Goal: Find contact information: Find contact information

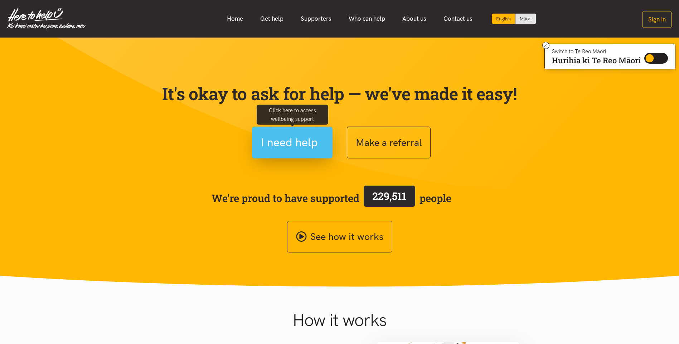
click at [309, 142] on span "I need help" at bounding box center [289, 142] width 57 height 18
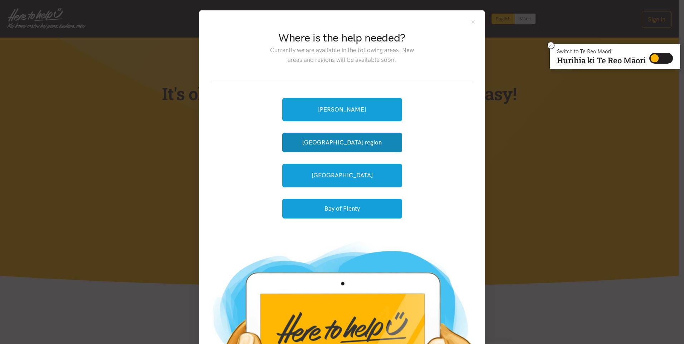
click at [309, 142] on button "[GEOGRAPHIC_DATA] region" at bounding box center [342, 143] width 120 height 20
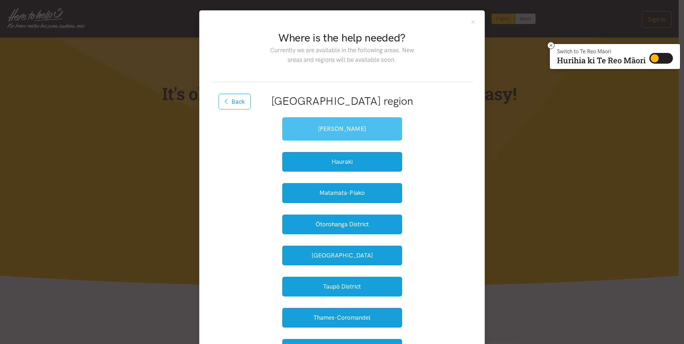
click at [355, 124] on link "[PERSON_NAME]" at bounding box center [342, 128] width 120 height 23
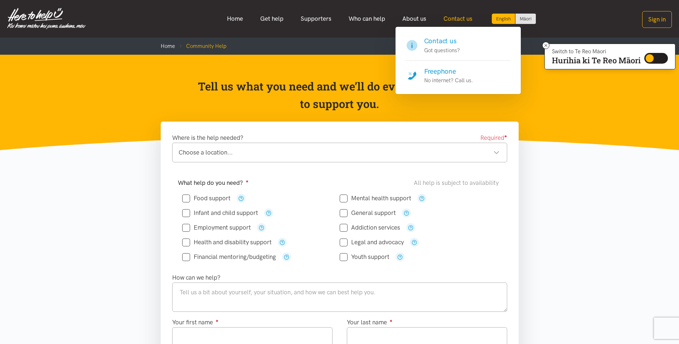
click at [447, 20] on link "Contact us" at bounding box center [458, 18] width 46 height 15
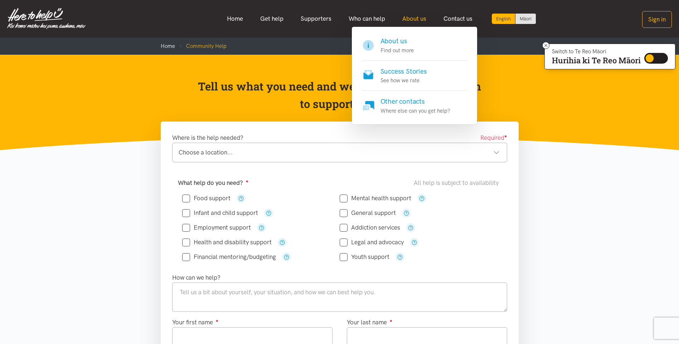
click at [411, 19] on link "About us" at bounding box center [413, 18] width 41 height 15
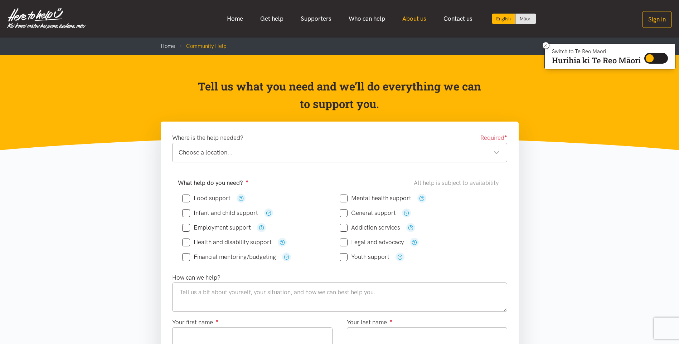
click at [411, 19] on link "About us" at bounding box center [413, 18] width 41 height 15
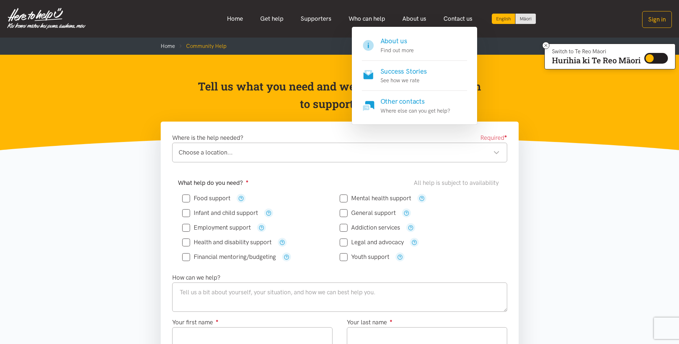
click at [398, 39] on h4 "About us" at bounding box center [396, 41] width 33 height 10
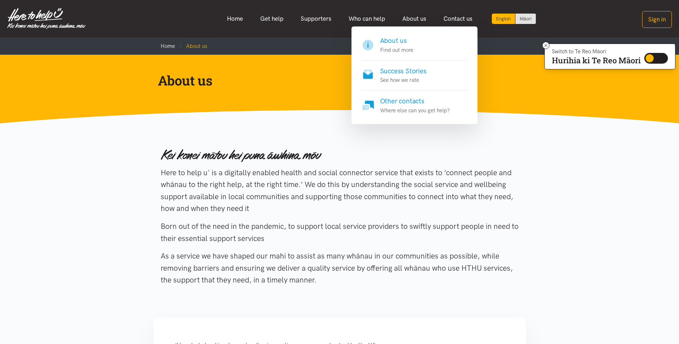
click at [401, 98] on h4 "Other contacts" at bounding box center [415, 101] width 70 height 10
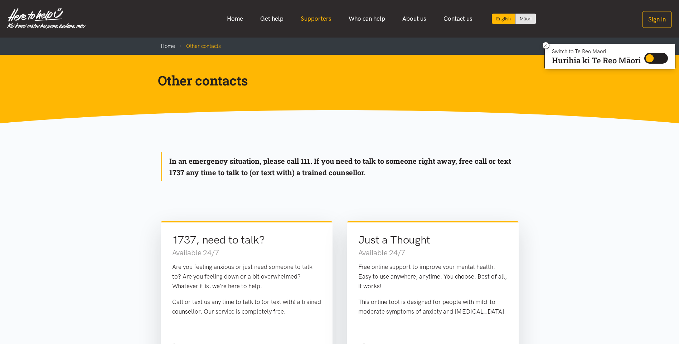
click at [315, 19] on link "Supporters" at bounding box center [316, 18] width 48 height 15
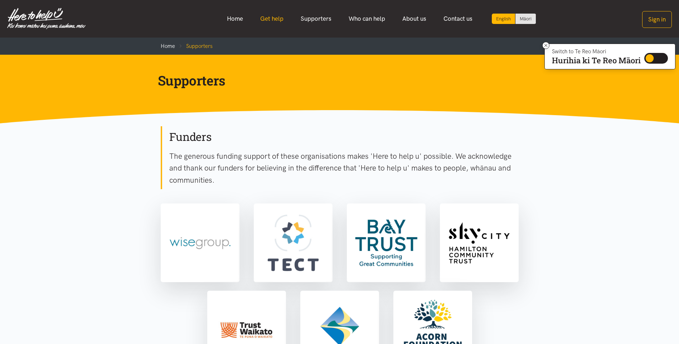
click at [271, 16] on link "Get help" at bounding box center [271, 18] width 40 height 15
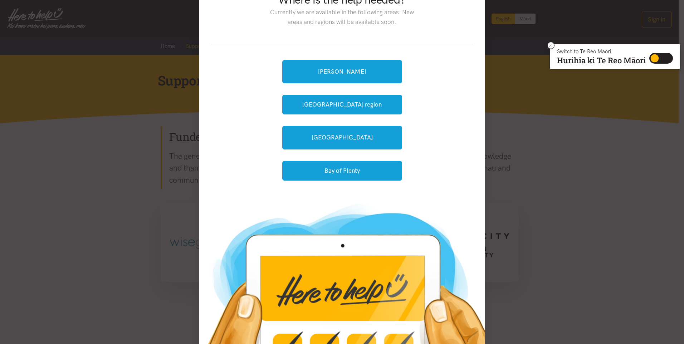
click at [544, 166] on div "Where is the help needed? Currently we are available in the following areas. Ne…" at bounding box center [342, 172] width 684 height 344
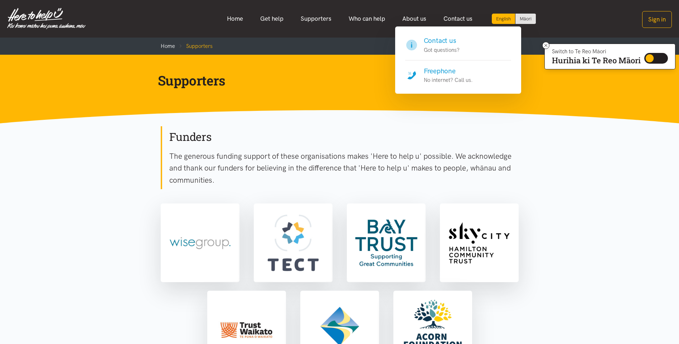
click at [449, 43] on h4 "Contact us" at bounding box center [441, 41] width 36 height 10
